Goal: Task Accomplishment & Management: Use online tool/utility

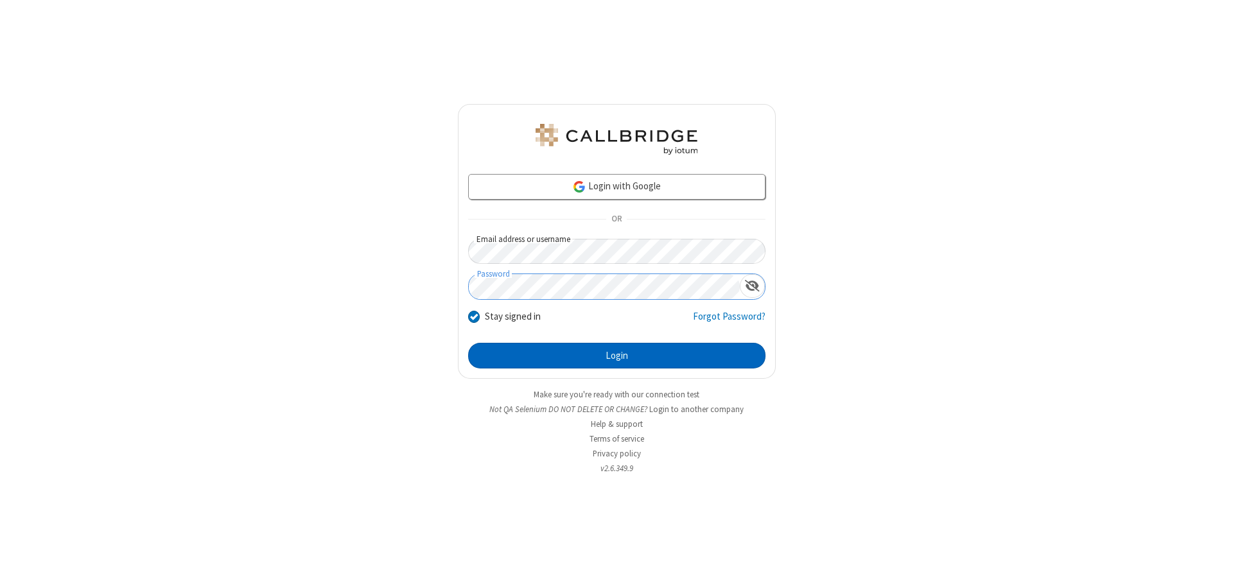
click at [616, 356] on button "Login" at bounding box center [616, 356] width 297 height 26
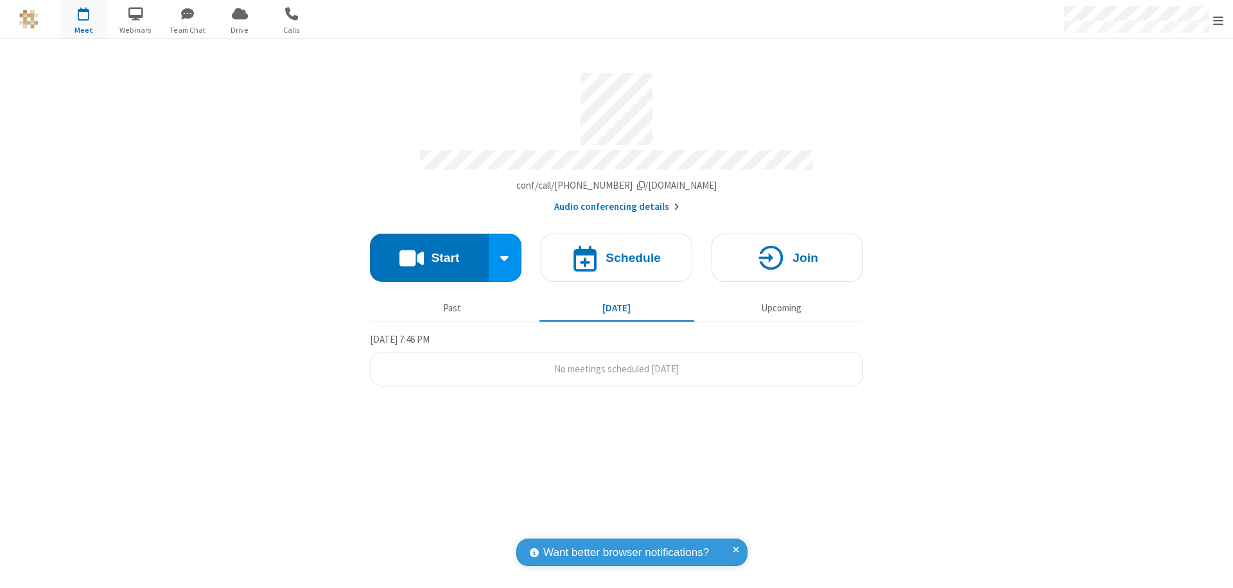
click at [1218, 20] on span "Open menu" at bounding box center [1218, 20] width 10 height 13
click at [240, 30] on span "Drive" at bounding box center [240, 30] width 48 height 12
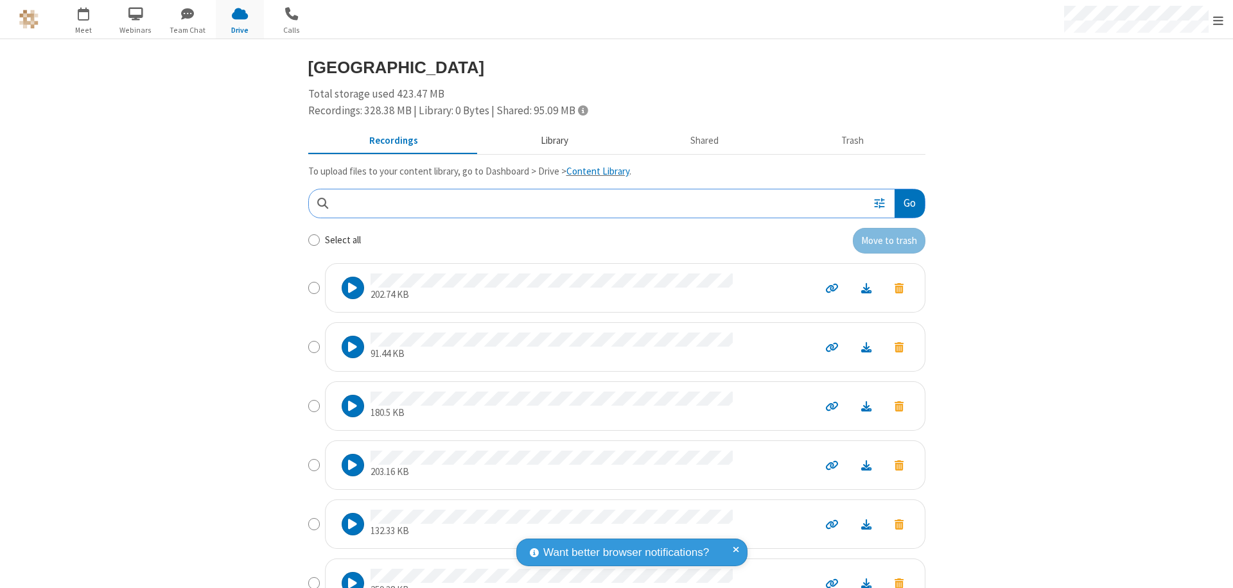
click at [548, 141] on button "Library" at bounding box center [554, 141] width 150 height 24
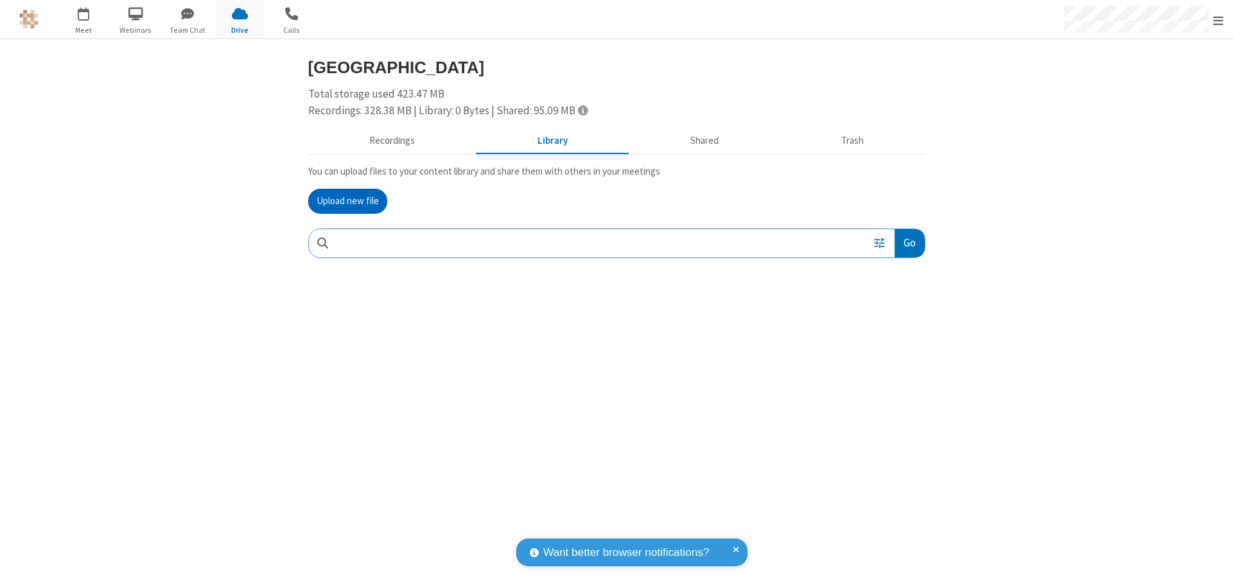
click at [347, 201] on button "Upload new file" at bounding box center [347, 202] width 79 height 26
